Goal: Information Seeking & Learning: Learn about a topic

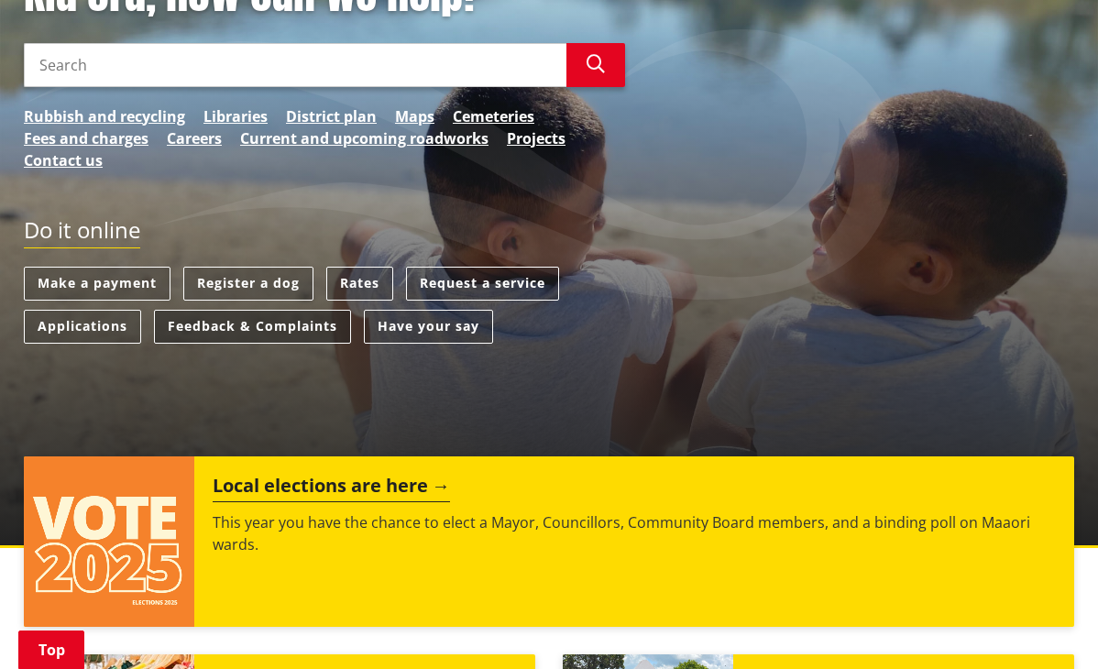
scroll to position [67, 0]
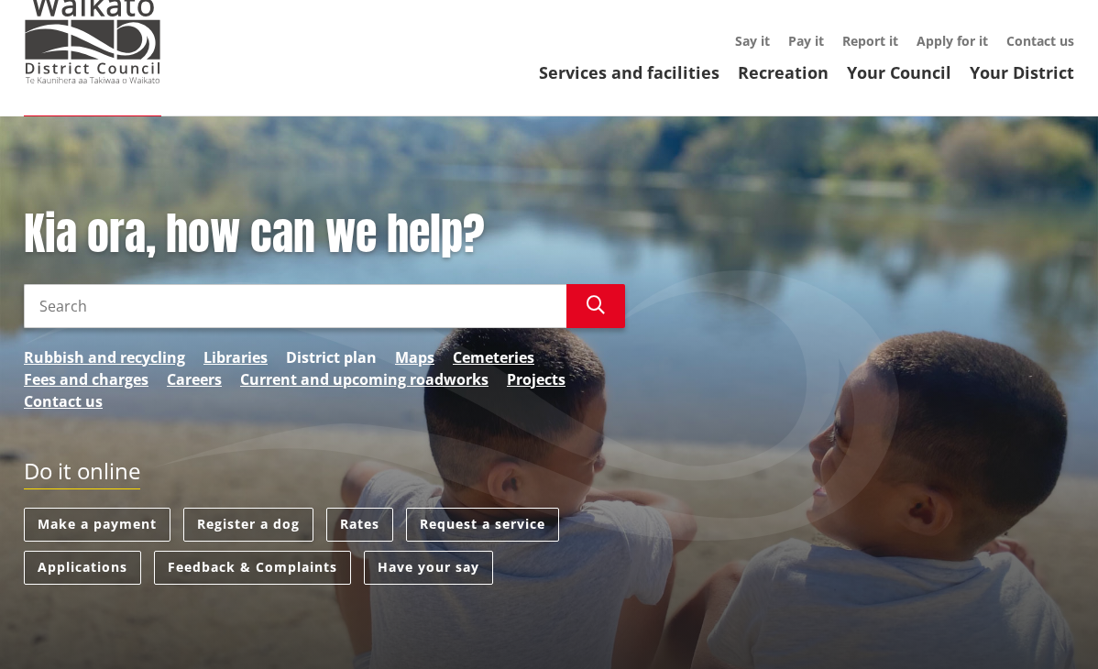
click at [321, 350] on link "District plan" at bounding box center [331, 357] width 91 height 22
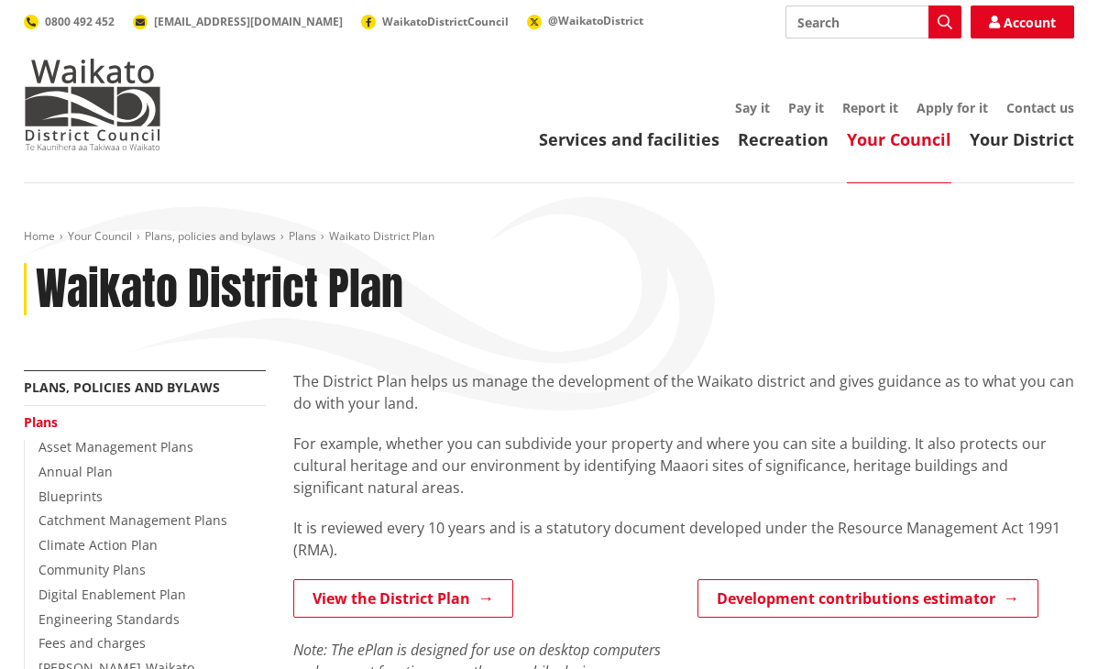
scroll to position [367, 0]
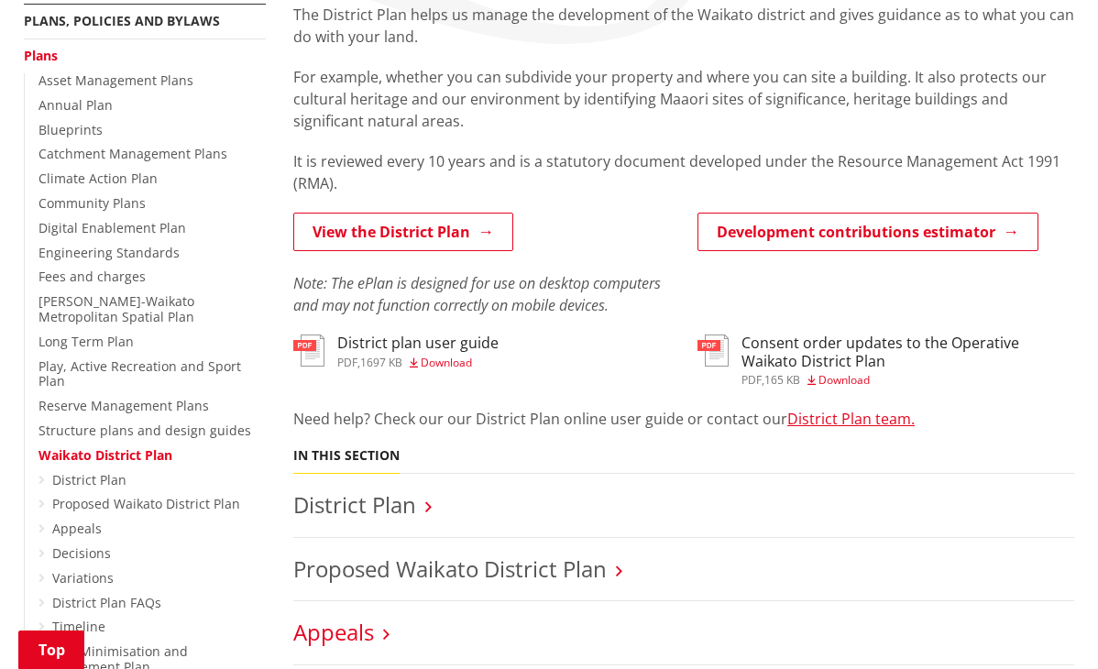
click at [349, 622] on link "Appeals" at bounding box center [333, 632] width 81 height 30
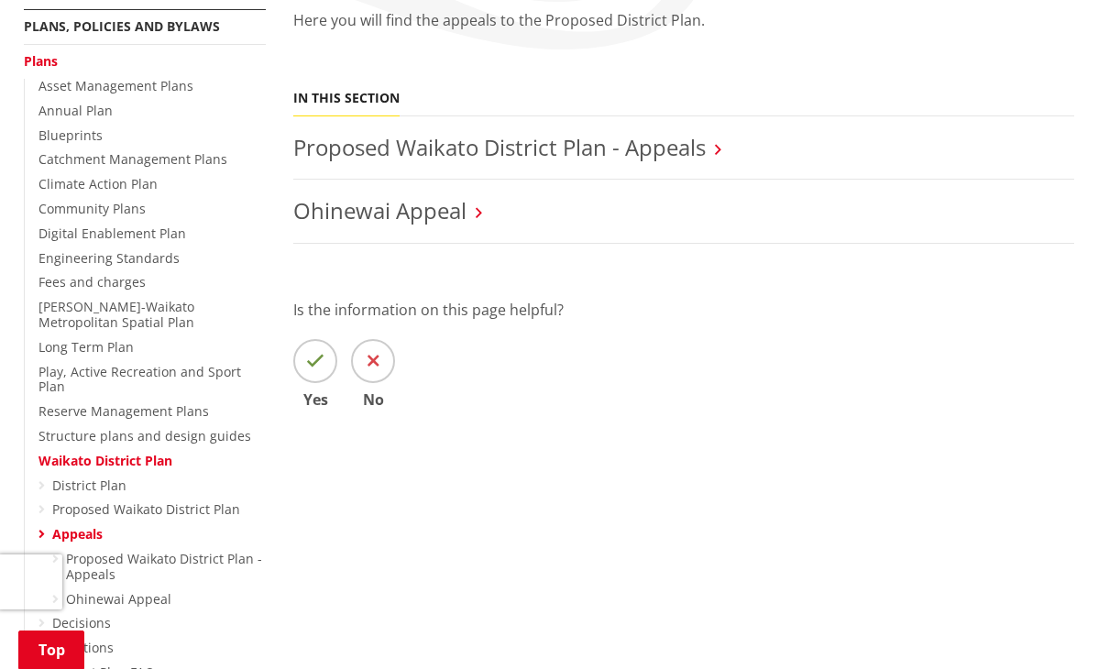
scroll to position [183, 0]
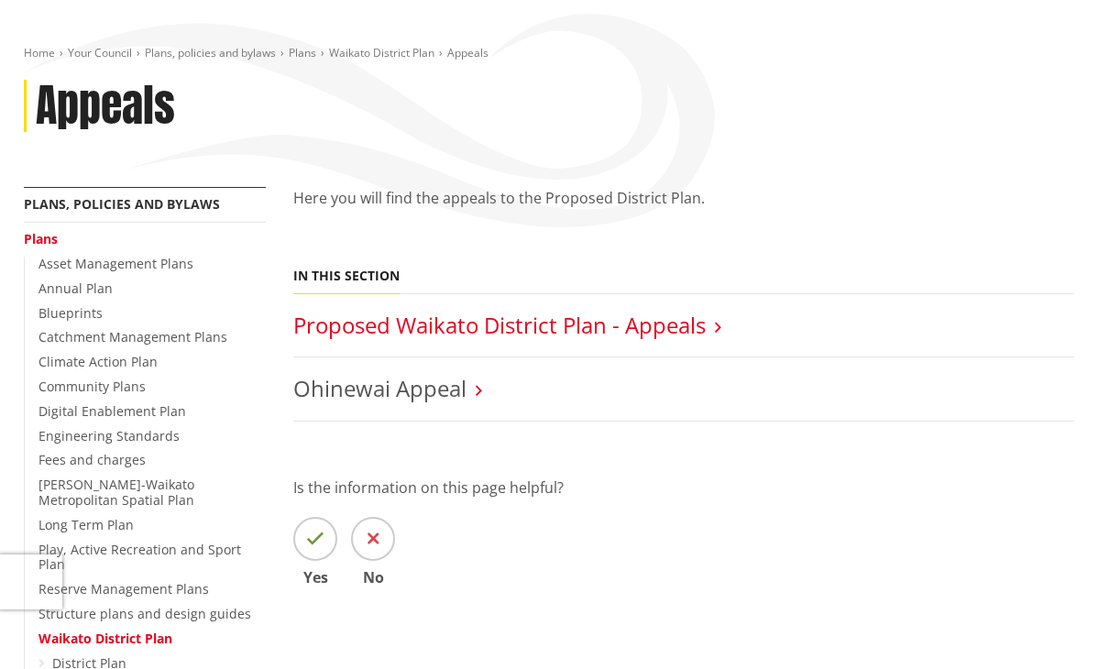
click at [467, 312] on link "Proposed Waikato District Plan - Appeals" at bounding box center [499, 325] width 412 height 30
